Goal: Information Seeking & Learning: Learn about a topic

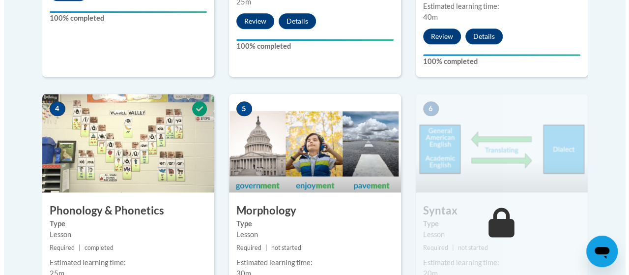
scroll to position [672, 0]
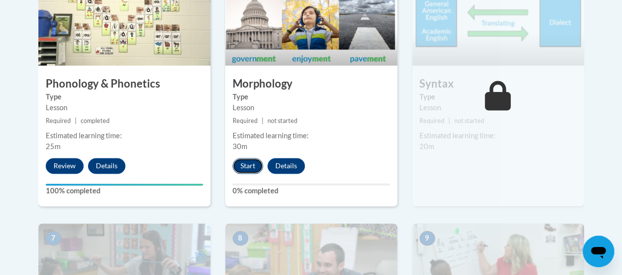
click at [240, 164] on button "Start" at bounding box center [247, 166] width 30 height 16
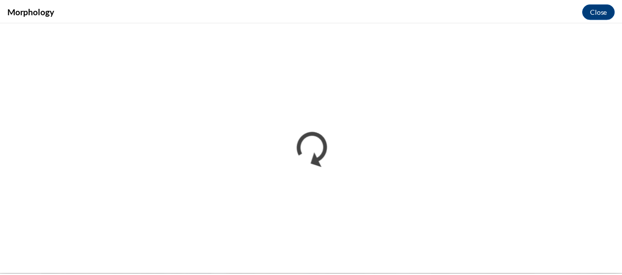
scroll to position [0, 0]
